Goal: Check status: Check status

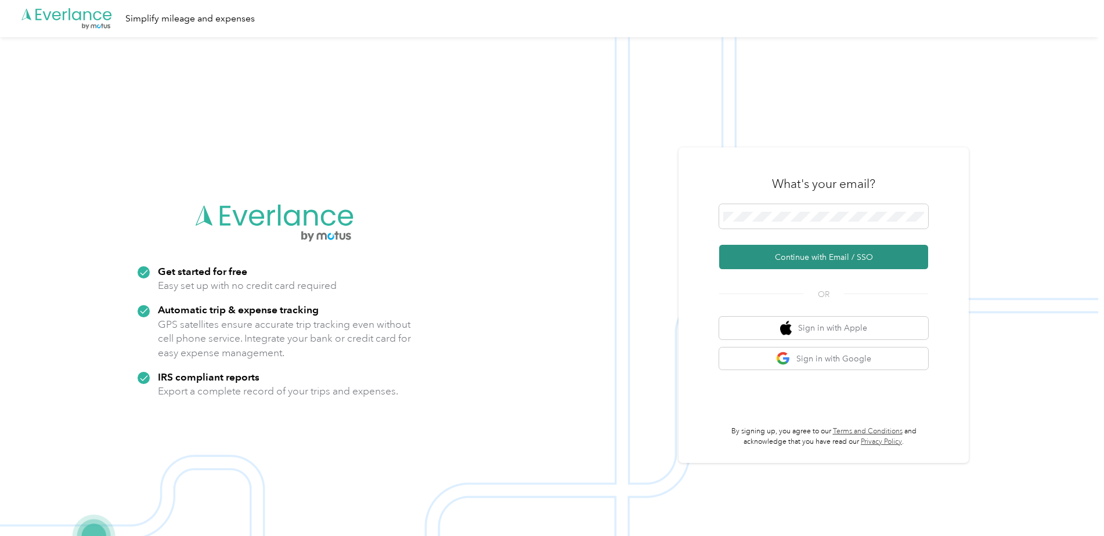
click at [855, 255] on button "Continue with Email / SSO" at bounding box center [823, 257] width 209 height 24
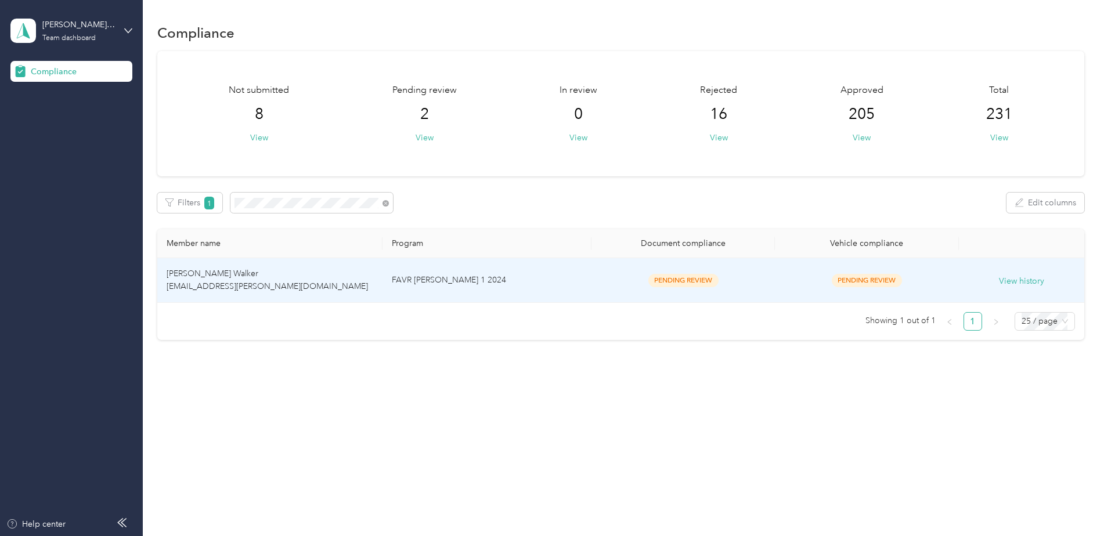
click at [565, 286] on td "FAVR [PERSON_NAME] 1 2024" at bounding box center [487, 280] width 209 height 45
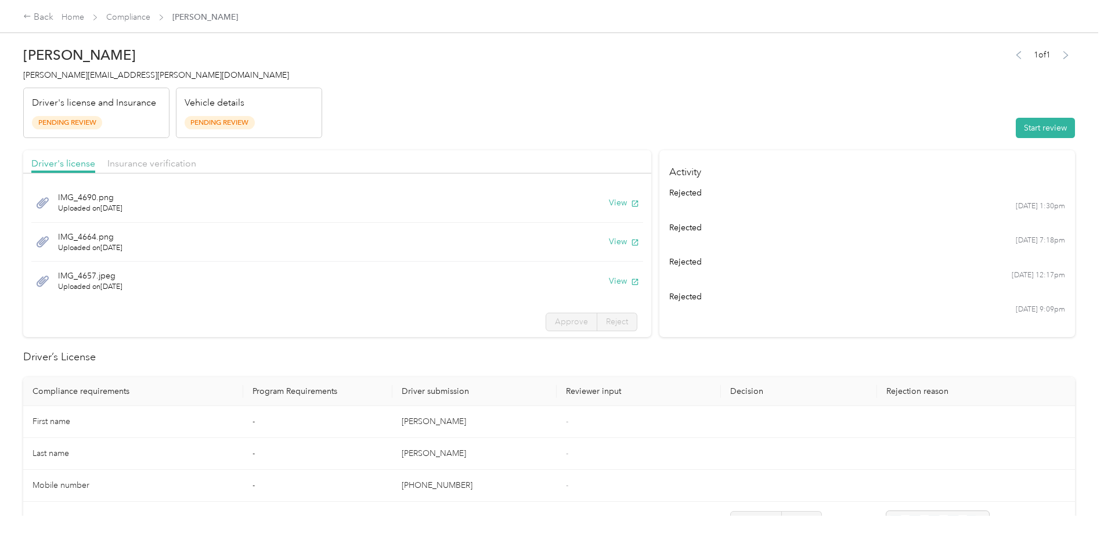
scroll to position [2, 0]
click at [137, 163] on span "Insurance verification" at bounding box center [151, 163] width 89 height 11
click at [611, 197] on button "View" at bounding box center [624, 201] width 30 height 12
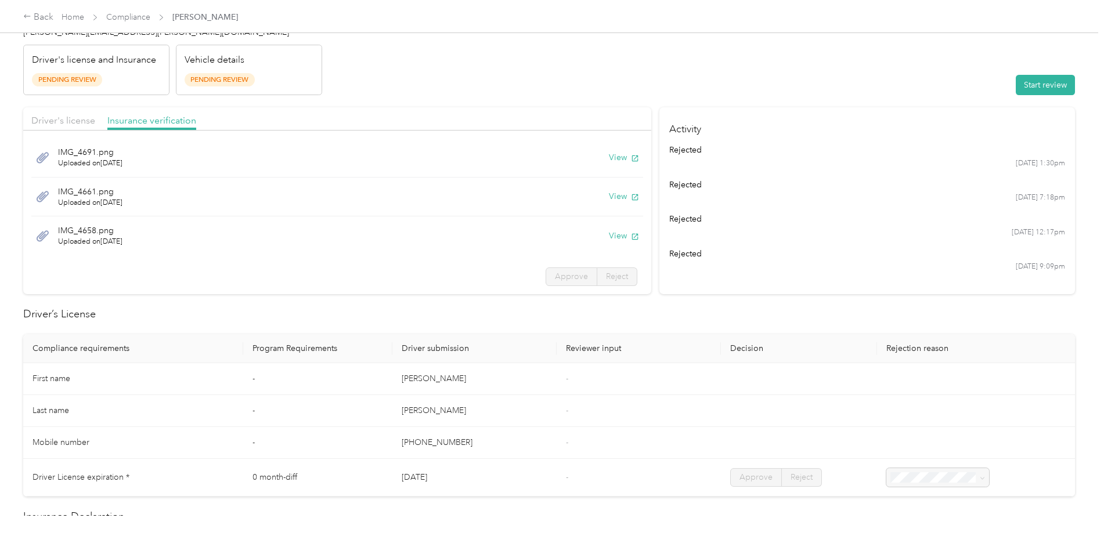
scroll to position [0, 0]
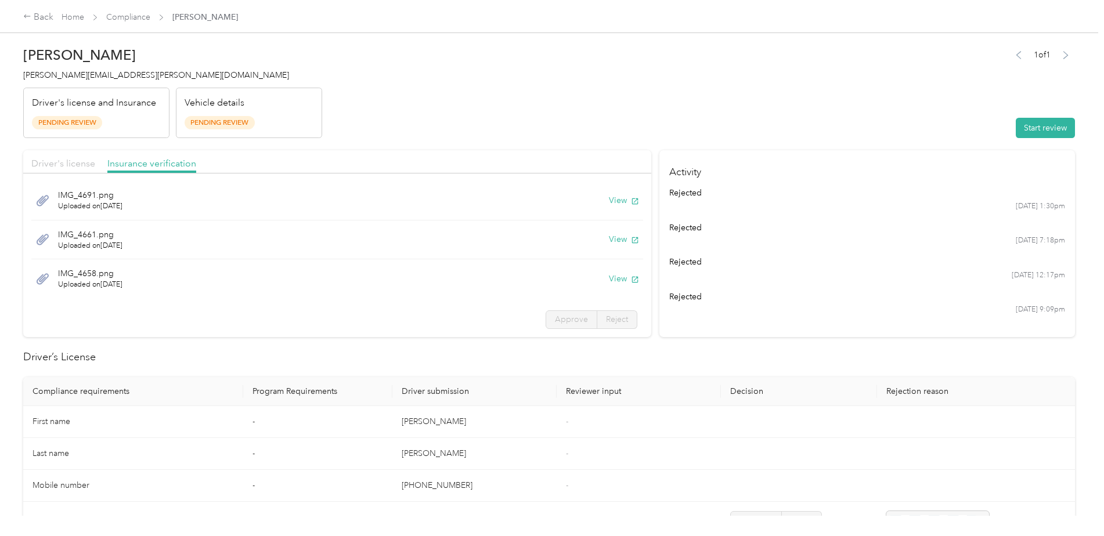
click at [45, 161] on span "Driver's license" at bounding box center [63, 163] width 64 height 11
click at [609, 198] on button "View" at bounding box center [624, 201] width 30 height 12
click at [145, 154] on div "Driver's license Insurance verification" at bounding box center [337, 161] width 628 height 23
click at [145, 161] on span "Insurance verification" at bounding box center [151, 163] width 89 height 11
click at [77, 163] on span "Driver's license" at bounding box center [63, 163] width 64 height 11
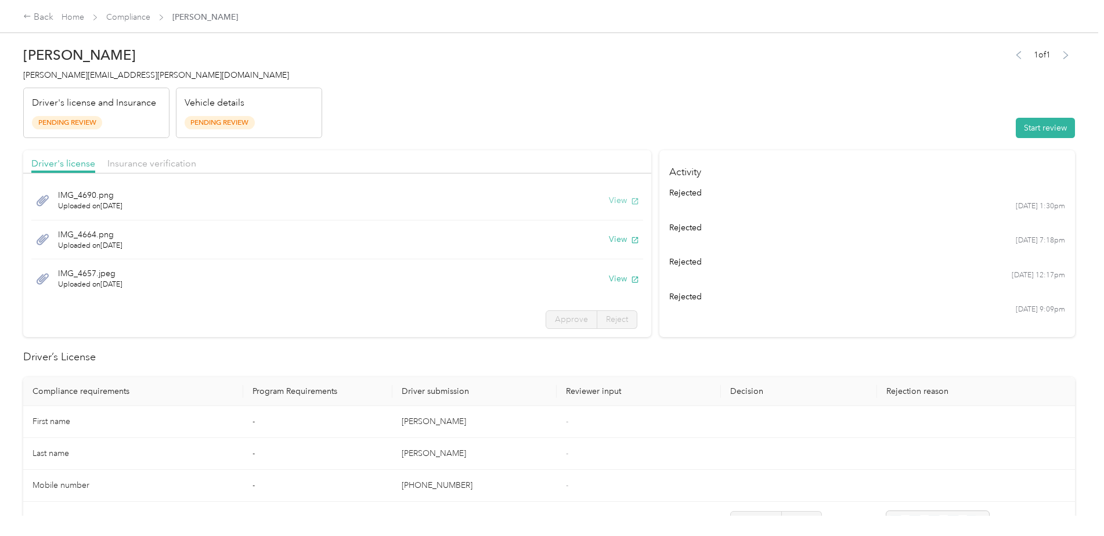
click at [609, 203] on button "View" at bounding box center [624, 201] width 30 height 12
click at [146, 163] on span "Insurance verification" at bounding box center [151, 163] width 89 height 11
click at [609, 201] on button "View" at bounding box center [624, 201] width 30 height 12
click at [609, 204] on button "View" at bounding box center [624, 201] width 30 height 12
click at [619, 240] on button "View" at bounding box center [624, 239] width 30 height 12
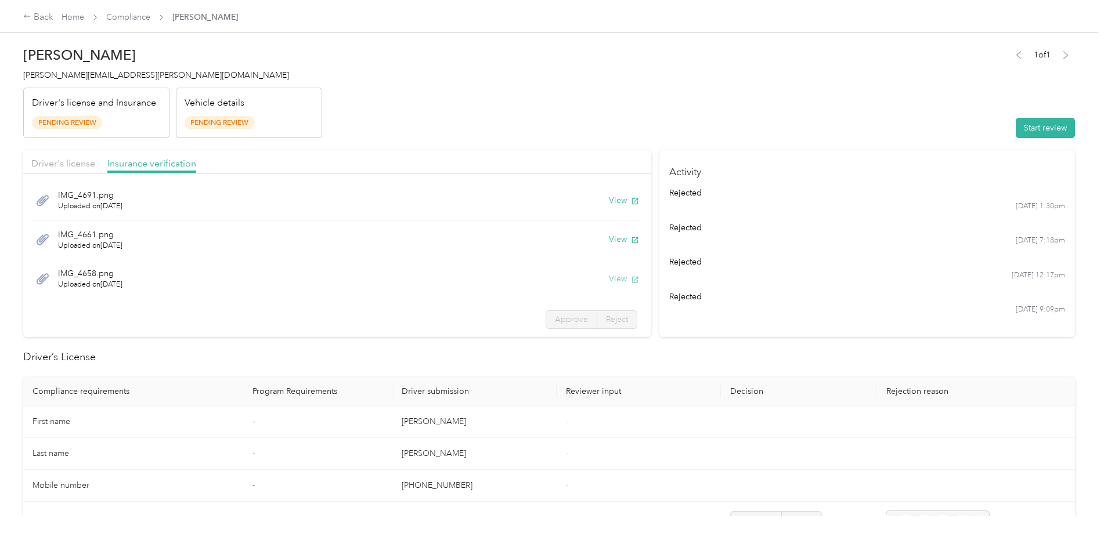
click at [609, 280] on button "View" at bounding box center [624, 279] width 30 height 12
click at [73, 166] on span "Driver's license" at bounding box center [63, 163] width 64 height 11
click at [617, 238] on button "View" at bounding box center [624, 239] width 30 height 12
click at [609, 282] on button "View" at bounding box center [624, 279] width 30 height 12
click at [157, 163] on span "Insurance verification" at bounding box center [151, 163] width 89 height 11
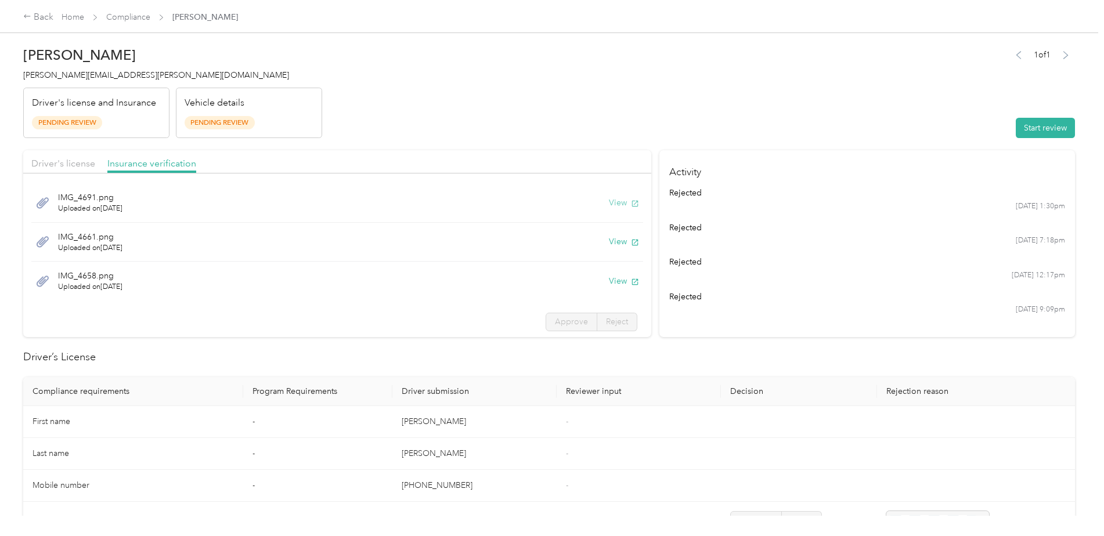
click at [609, 203] on button "View" at bounding box center [624, 203] width 30 height 12
